Goal: Task Accomplishment & Management: Manage account settings

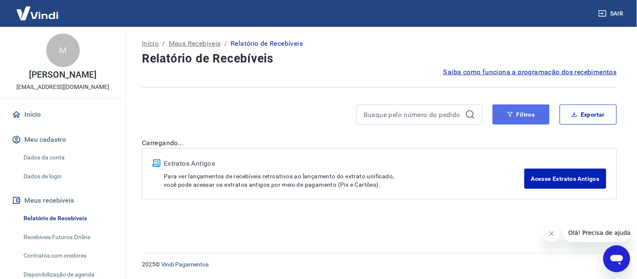
drag, startPoint x: 528, startPoint y: 118, endPoint x: 533, endPoint y: 118, distance: 5.9
click at [529, 118] on button "Filtros" at bounding box center [520, 114] width 57 height 20
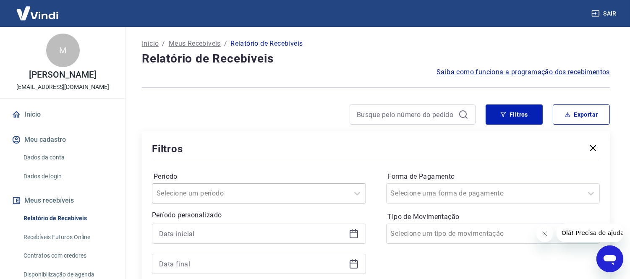
click at [292, 186] on div "Selecione um período" at bounding box center [259, 193] width 214 height 20
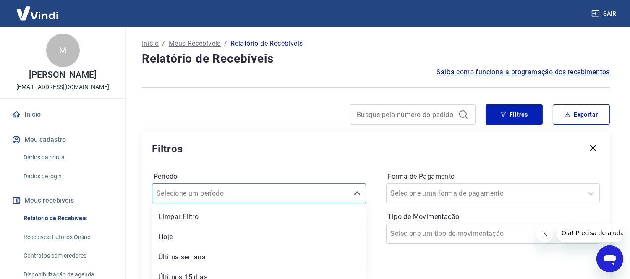
scroll to position [50, 0]
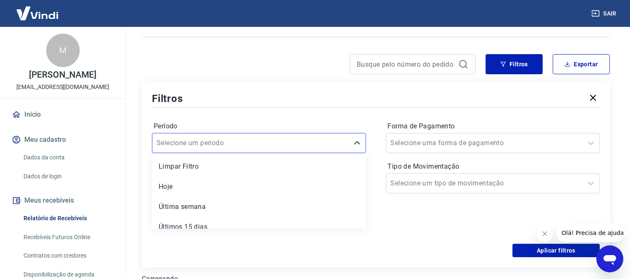
click at [396, 122] on label "Forma de Pagamento" at bounding box center [493, 126] width 211 height 10
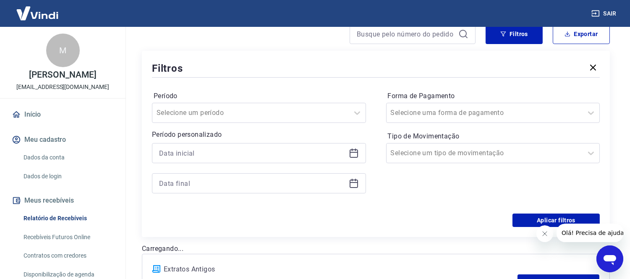
scroll to position [97, 0]
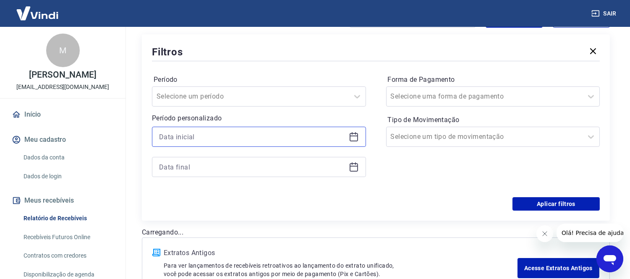
click at [273, 141] on input at bounding box center [252, 137] width 186 height 13
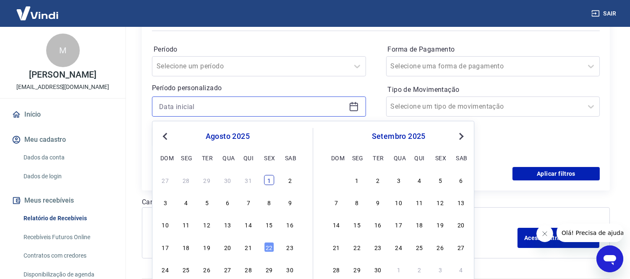
scroll to position [144, 0]
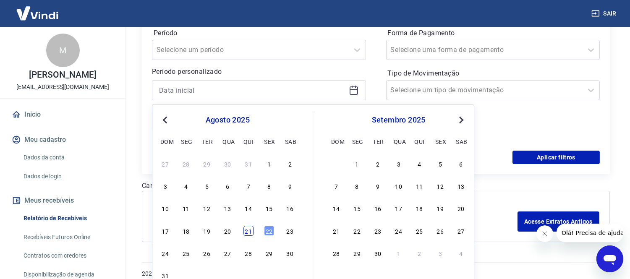
click at [248, 233] on div "21" at bounding box center [248, 231] width 10 height 10
type input "[DATE]"
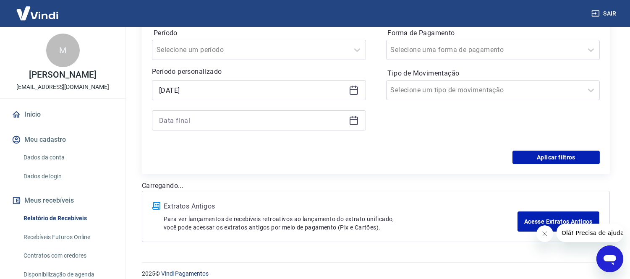
drag, startPoint x: 345, startPoint y: 128, endPoint x: 350, endPoint y: 126, distance: 5.3
click at [349, 126] on div at bounding box center [259, 120] width 214 height 20
click at [351, 125] on icon at bounding box center [354, 120] width 10 height 10
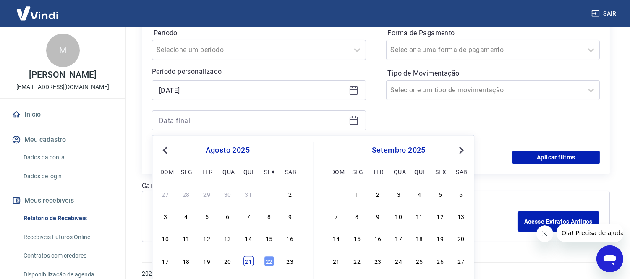
click at [248, 259] on div "21" at bounding box center [248, 261] width 10 height 10
type input "[DATE]"
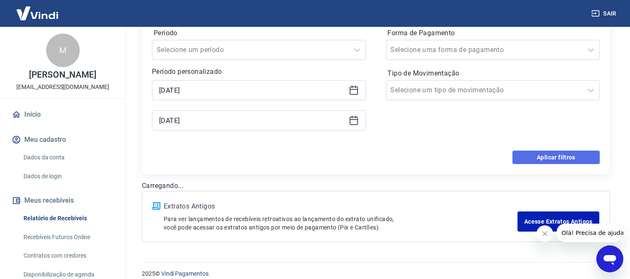
click at [571, 156] on button "Aplicar filtros" at bounding box center [555, 157] width 87 height 13
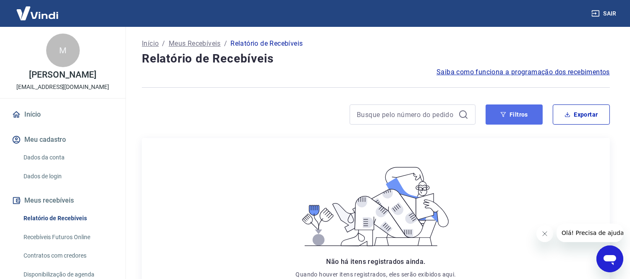
click at [525, 112] on button "Filtros" at bounding box center [514, 114] width 57 height 20
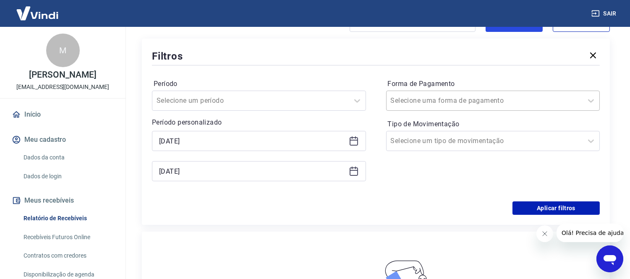
scroll to position [93, 0]
click at [556, 213] on button "Aplicar filtros" at bounding box center [555, 207] width 87 height 13
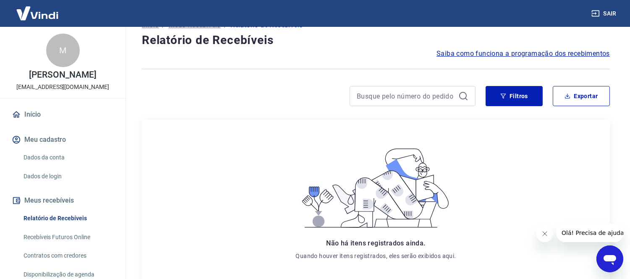
scroll to position [0, 0]
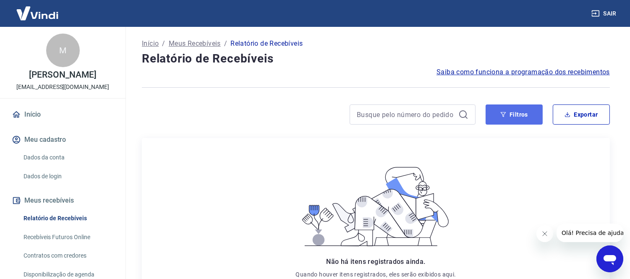
click at [514, 120] on button "Filtros" at bounding box center [514, 114] width 57 height 20
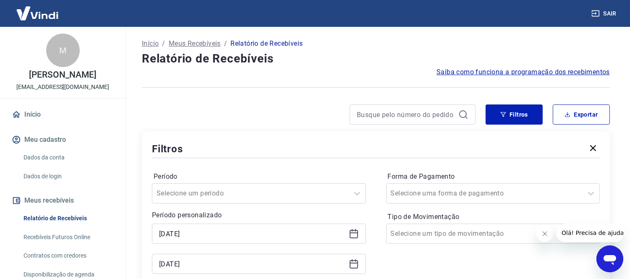
click at [261, 227] on div "[DATE]" at bounding box center [259, 234] width 214 height 20
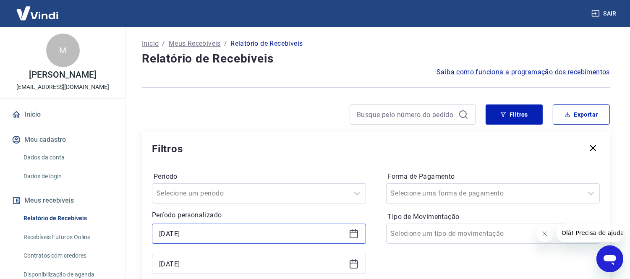
click at [271, 231] on input "[DATE]" at bounding box center [252, 233] width 186 height 13
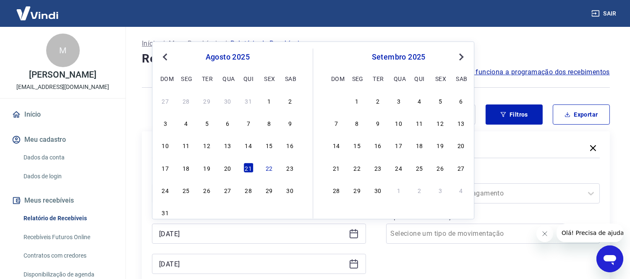
click at [274, 169] on div "17 18 19 20 21 22 23" at bounding box center [227, 168] width 137 height 12
click at [272, 170] on div "22" at bounding box center [269, 168] width 10 height 10
type input "[DATE]"
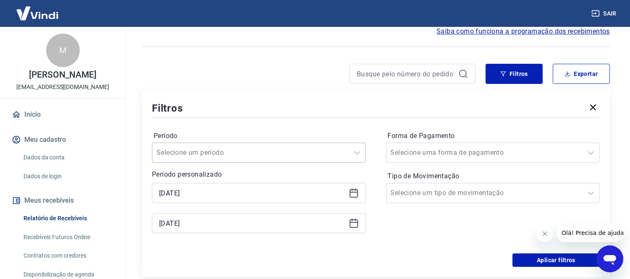
scroll to position [93, 0]
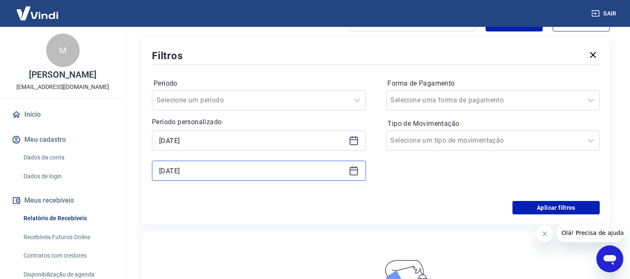
click at [319, 175] on input "[DATE]" at bounding box center [252, 171] width 186 height 13
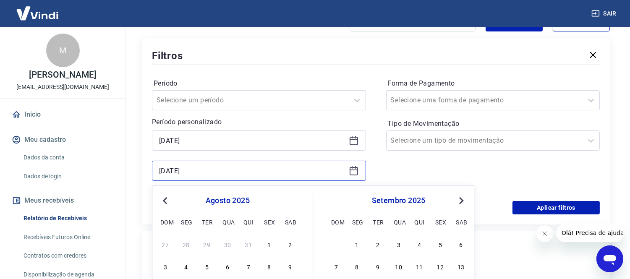
scroll to position [186, 0]
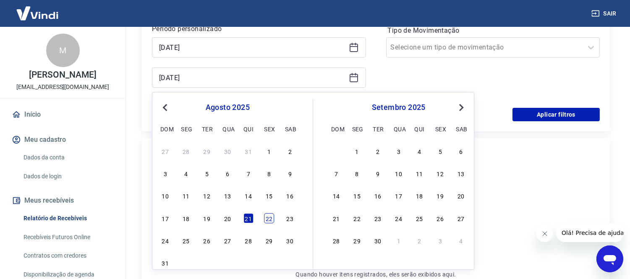
click at [269, 220] on div "22" at bounding box center [269, 218] width 10 height 10
type input "[DATE]"
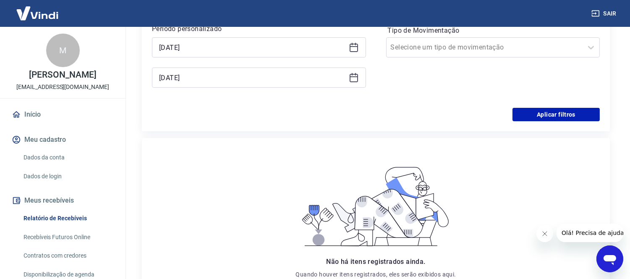
click at [524, 107] on div "Período Selecione um período Período personalizado Selected date: [DATE] [DATE]…" at bounding box center [376, 41] width 448 height 134
click at [522, 115] on button "Aplicar filtros" at bounding box center [555, 114] width 87 height 13
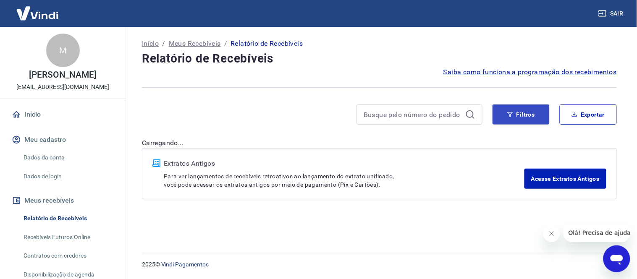
click at [504, 126] on div "Filtros Exportar" at bounding box center [379, 117] width 475 height 27
click at [505, 122] on button "Filtros" at bounding box center [520, 114] width 57 height 20
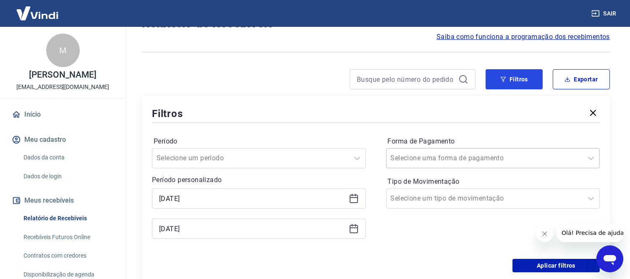
scroll to position [93, 0]
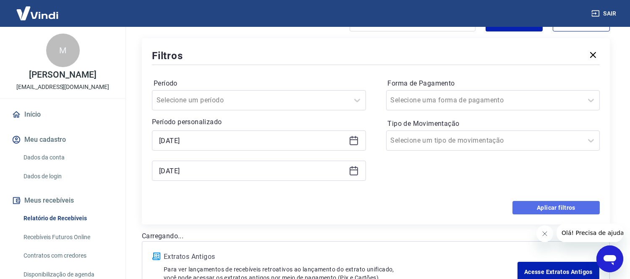
click at [531, 207] on button "Aplicar filtros" at bounding box center [555, 207] width 87 height 13
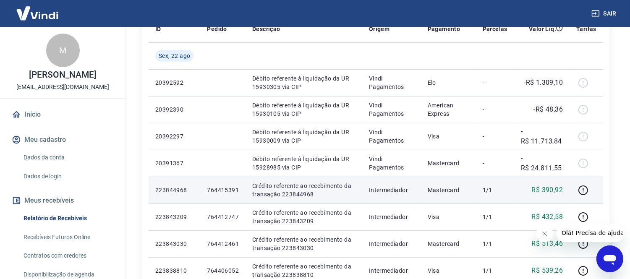
scroll to position [47, 0]
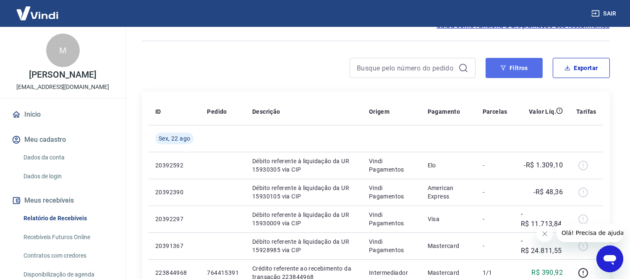
click at [508, 61] on button "Filtros" at bounding box center [514, 68] width 57 height 20
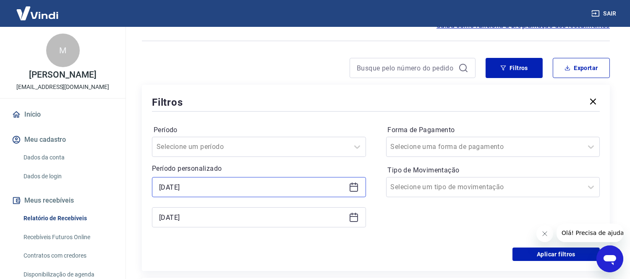
click at [293, 189] on input "[DATE]" at bounding box center [252, 187] width 186 height 13
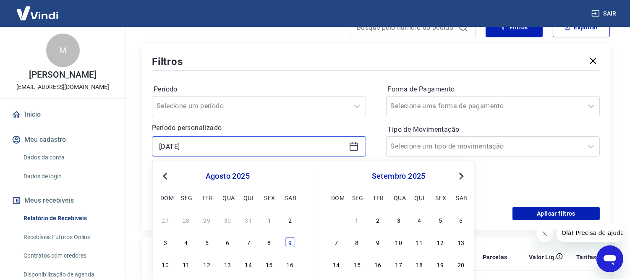
scroll to position [140, 0]
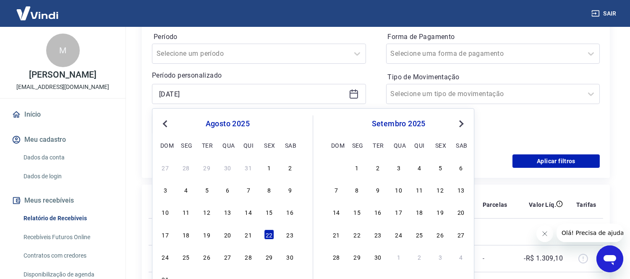
click at [254, 236] on div "17 18 19 20 21 22 23" at bounding box center [227, 234] width 137 height 12
click at [251, 236] on div "21" at bounding box center [248, 235] width 10 height 10
type input "[DATE]"
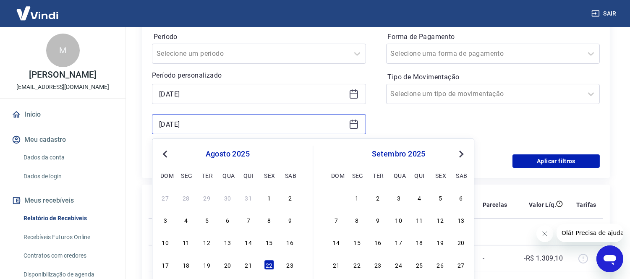
click at [345, 122] on div "[DATE]" at bounding box center [259, 124] width 214 height 20
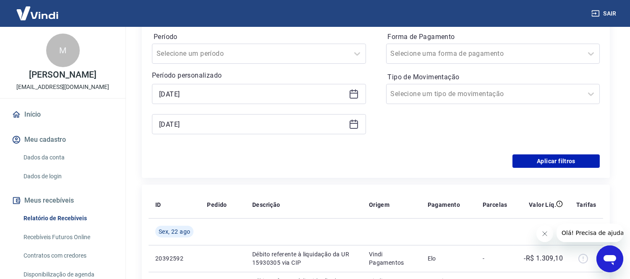
click at [357, 125] on icon at bounding box center [354, 124] width 10 height 10
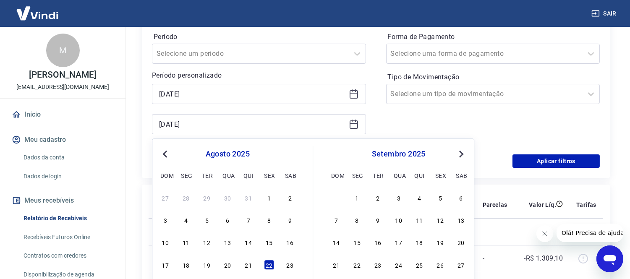
click at [354, 127] on icon at bounding box center [354, 124] width 10 height 10
click at [243, 266] on div "17 18 19 20 21 22 23" at bounding box center [227, 265] width 137 height 12
click at [246, 268] on div "21" at bounding box center [248, 265] width 10 height 10
type input "[DATE]"
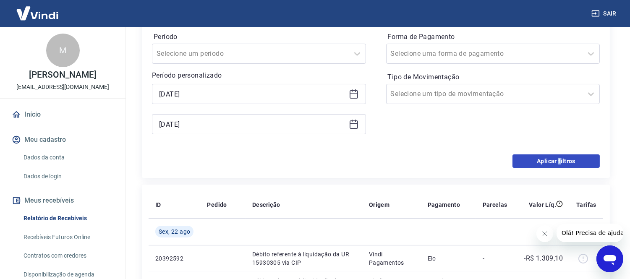
drag, startPoint x: 560, startPoint y: 176, endPoint x: 555, endPoint y: 168, distance: 9.8
click at [559, 174] on div "Filtros Período Selecione um período Período personalizado Selected date: [DATE…" at bounding box center [376, 85] width 468 height 186
click at [554, 166] on button "Aplicar filtros" at bounding box center [555, 160] width 87 height 13
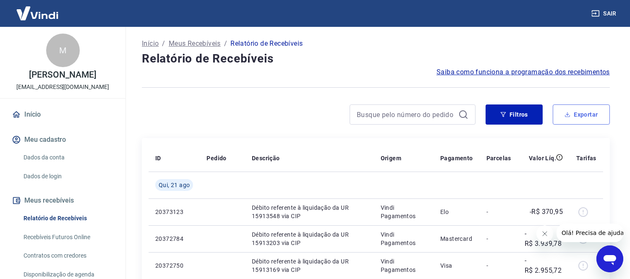
click at [582, 118] on button "Exportar" at bounding box center [581, 114] width 57 height 20
type input "[DATE]"
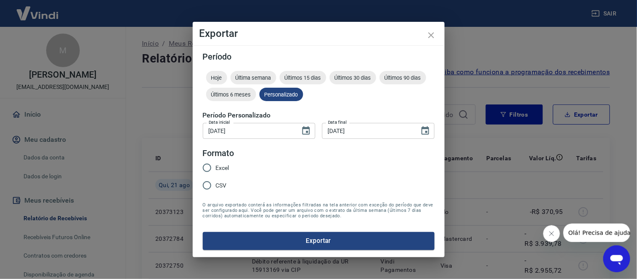
click at [221, 170] on span "Excel" at bounding box center [222, 168] width 13 height 9
click at [216, 170] on input "Excel" at bounding box center [207, 168] width 18 height 18
radio input "true"
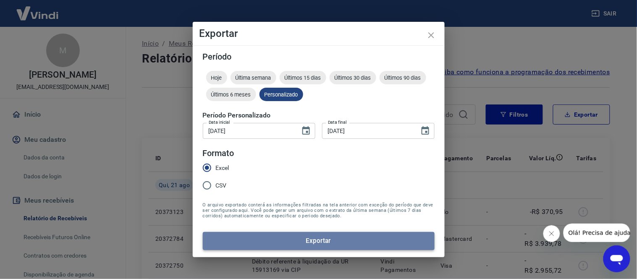
click at [330, 242] on button "Exportar" at bounding box center [319, 241] width 232 height 18
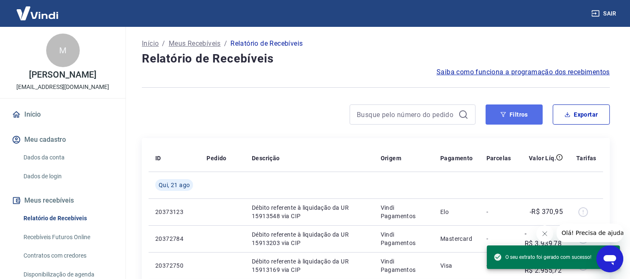
click at [522, 118] on button "Filtros" at bounding box center [514, 114] width 57 height 20
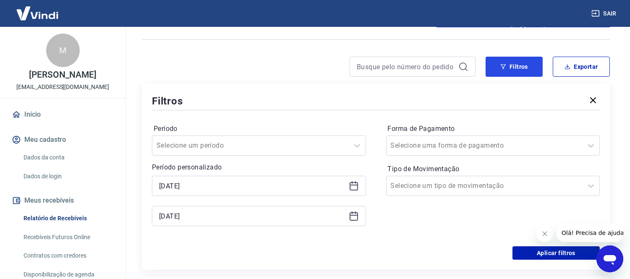
scroll to position [93, 0]
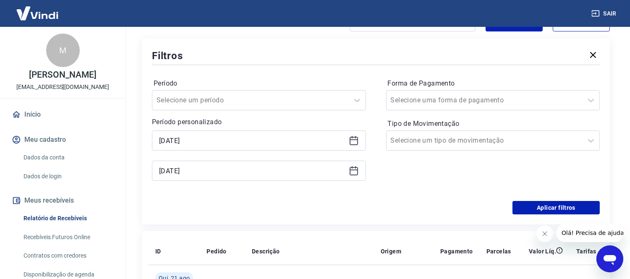
click at [359, 143] on div "[DATE]" at bounding box center [259, 141] width 214 height 20
click at [356, 142] on icon at bounding box center [354, 141] width 10 height 10
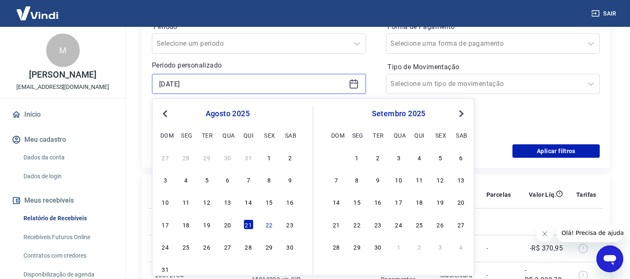
scroll to position [186, 0]
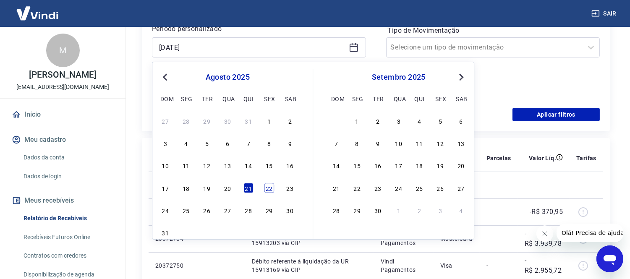
click at [269, 189] on div "22" at bounding box center [269, 188] width 10 height 10
type input "[DATE]"
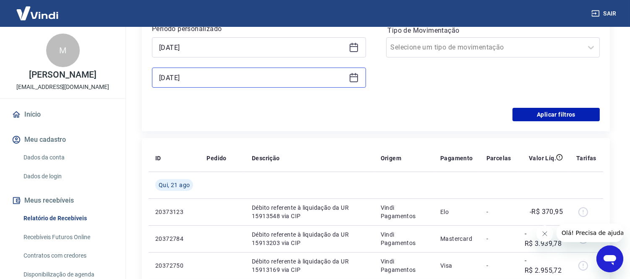
drag, startPoint x: 345, startPoint y: 78, endPoint x: 351, endPoint y: 78, distance: 5.9
click at [347, 78] on div "[DATE]" at bounding box center [259, 78] width 214 height 20
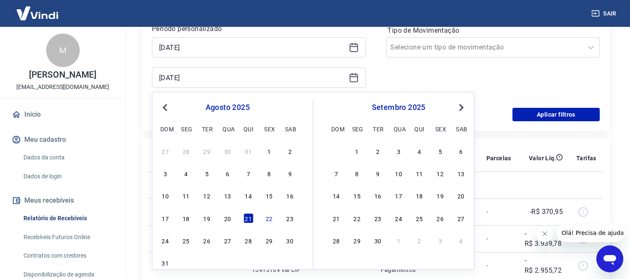
click at [354, 78] on icon at bounding box center [354, 78] width 10 height 10
click at [267, 222] on div "22" at bounding box center [269, 218] width 10 height 10
type input "[DATE]"
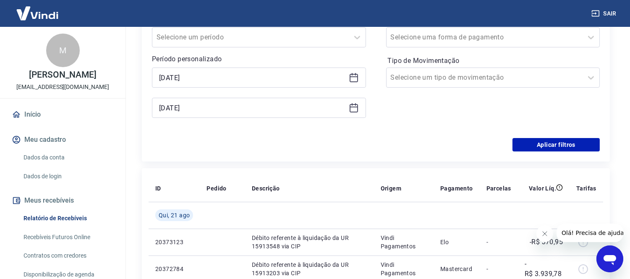
scroll to position [140, 0]
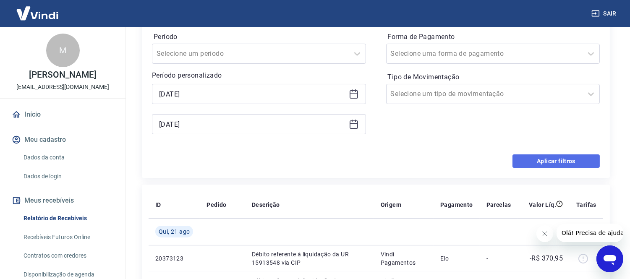
click at [526, 163] on button "Aplicar filtros" at bounding box center [555, 160] width 87 height 13
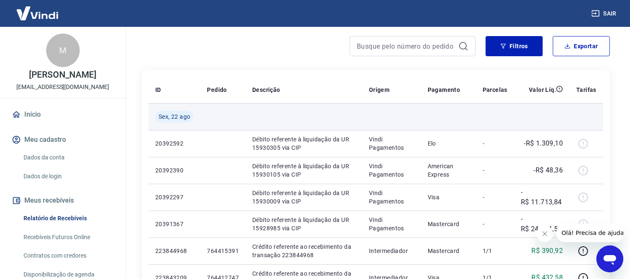
scroll to position [47, 0]
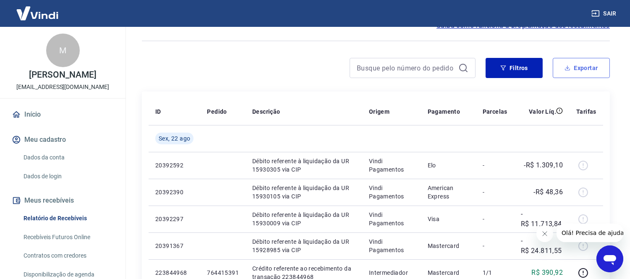
click at [583, 63] on button "Exportar" at bounding box center [581, 68] width 57 height 20
type input "[DATE]"
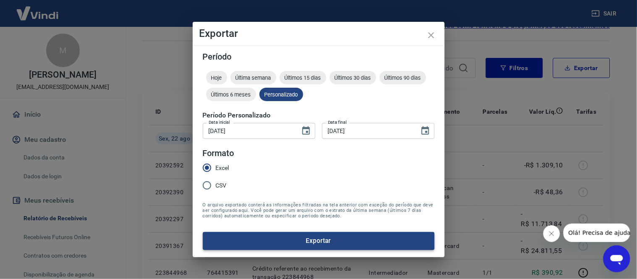
click at [291, 241] on button "Exportar" at bounding box center [319, 241] width 232 height 18
